Goal: Task Accomplishment & Management: Manage account settings

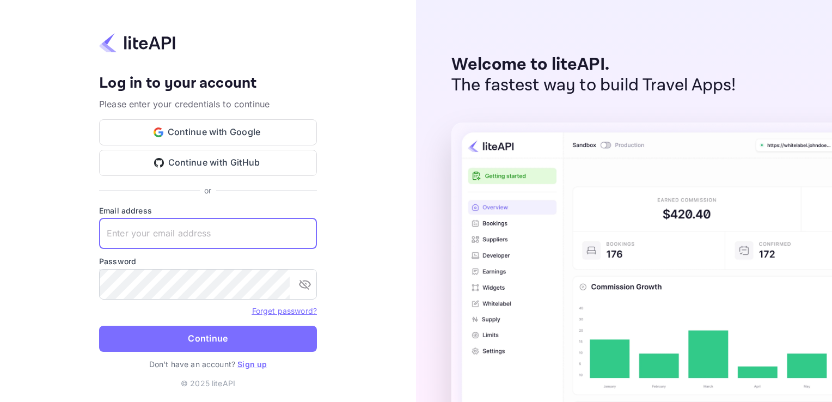
click at [270, 233] on input "text" at bounding box center [208, 233] width 218 height 31
paste input "[EMAIL_ADDRESS][DOMAIN_NAME]"
type input "[EMAIL_ADDRESS][DOMAIN_NAME]"
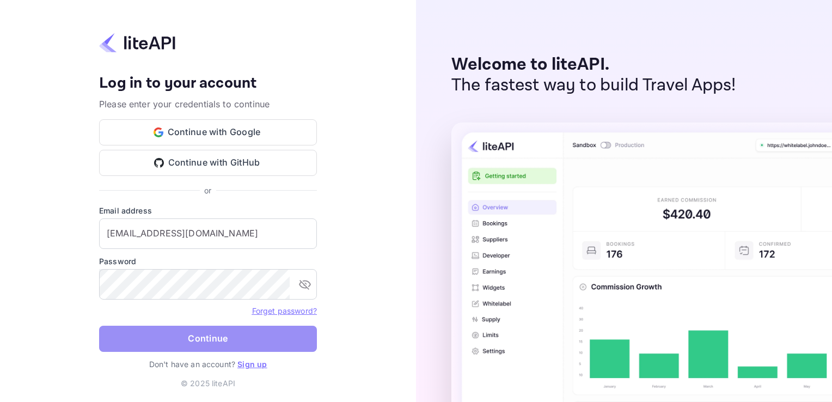
click at [188, 341] on button "Continue" at bounding box center [208, 339] width 218 height 26
